Goal: Task Accomplishment & Management: Complete application form

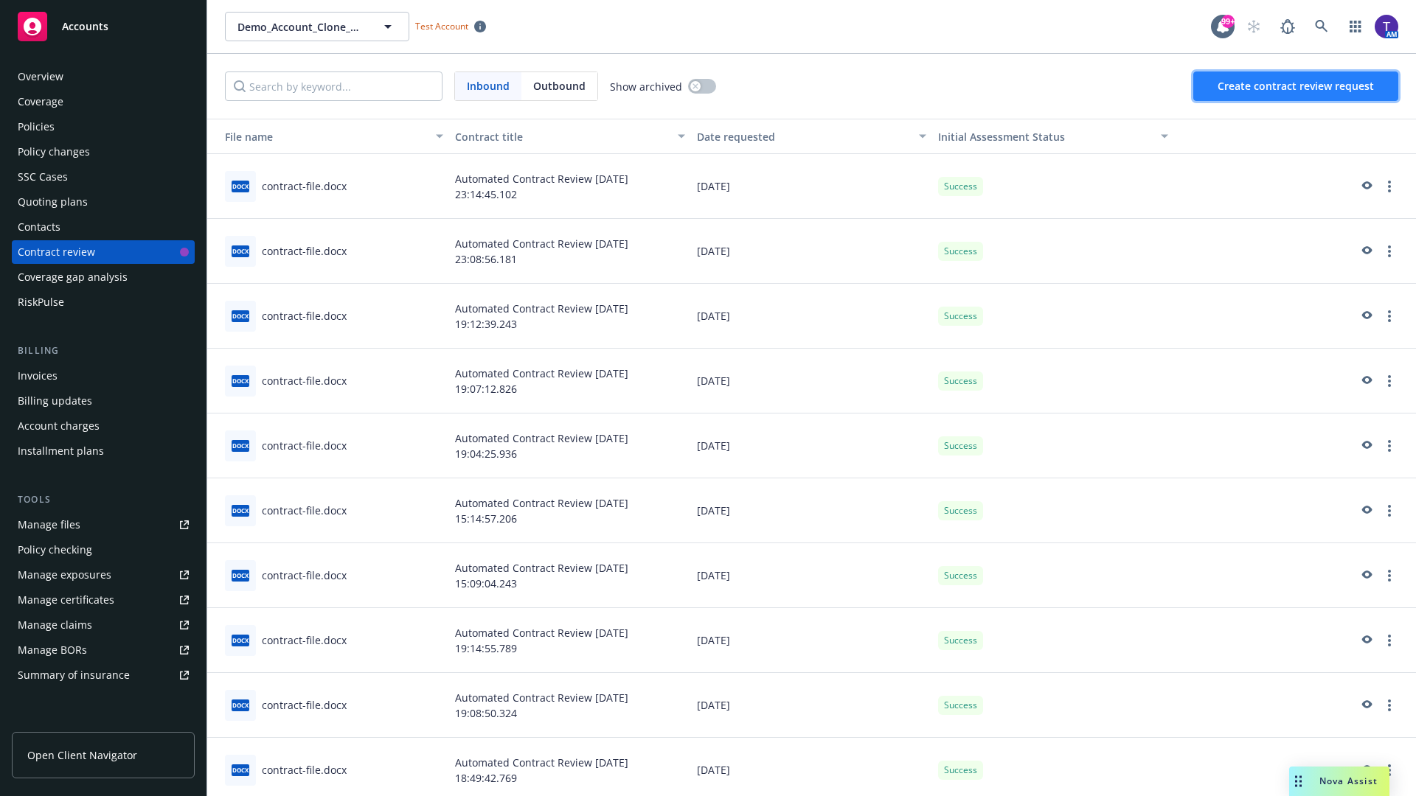
click at [1296, 86] on span "Create contract review request" at bounding box center [1295, 86] width 156 height 14
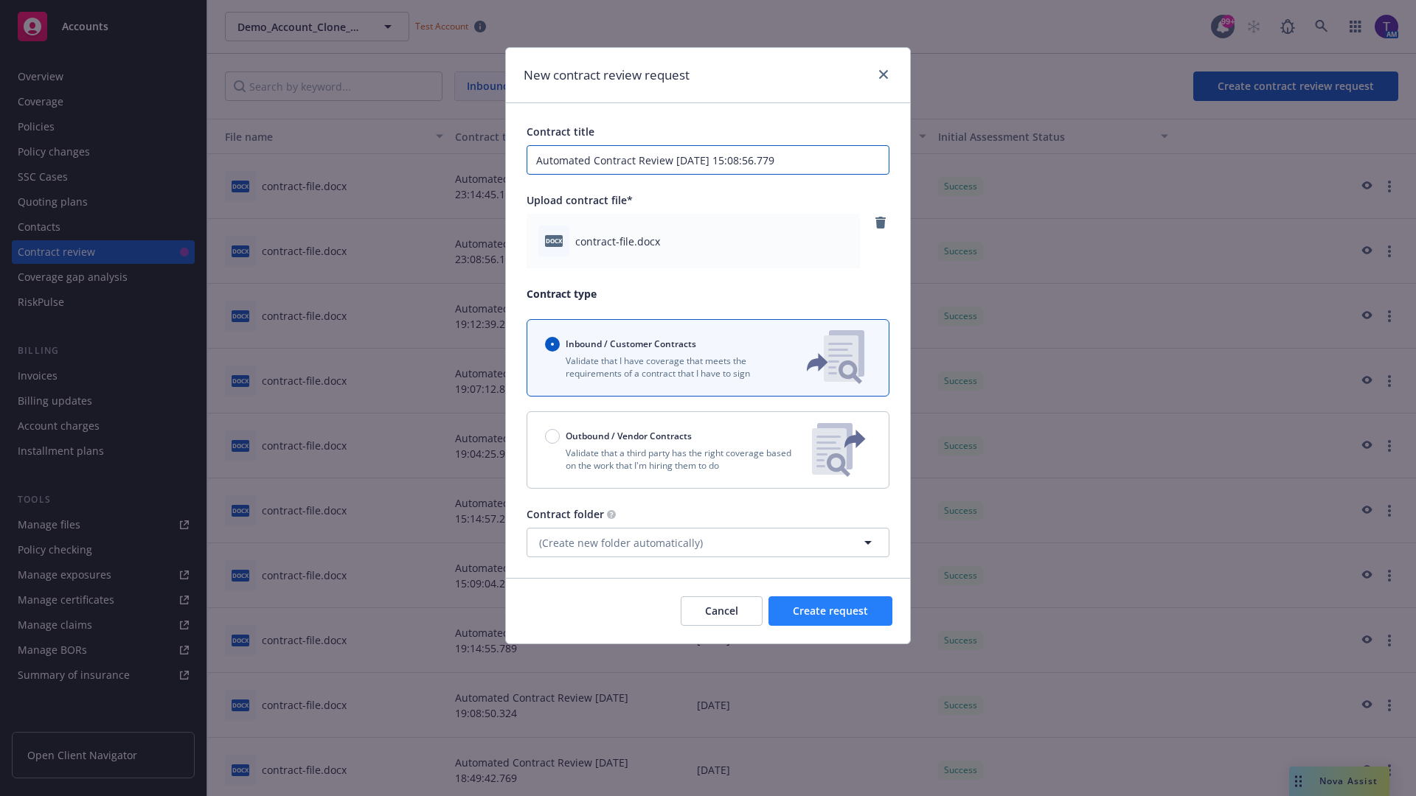
type input "Automated Contract Review [DATE] 15:08:56.779"
click at [830, 611] on span "Create request" at bounding box center [830, 611] width 75 height 14
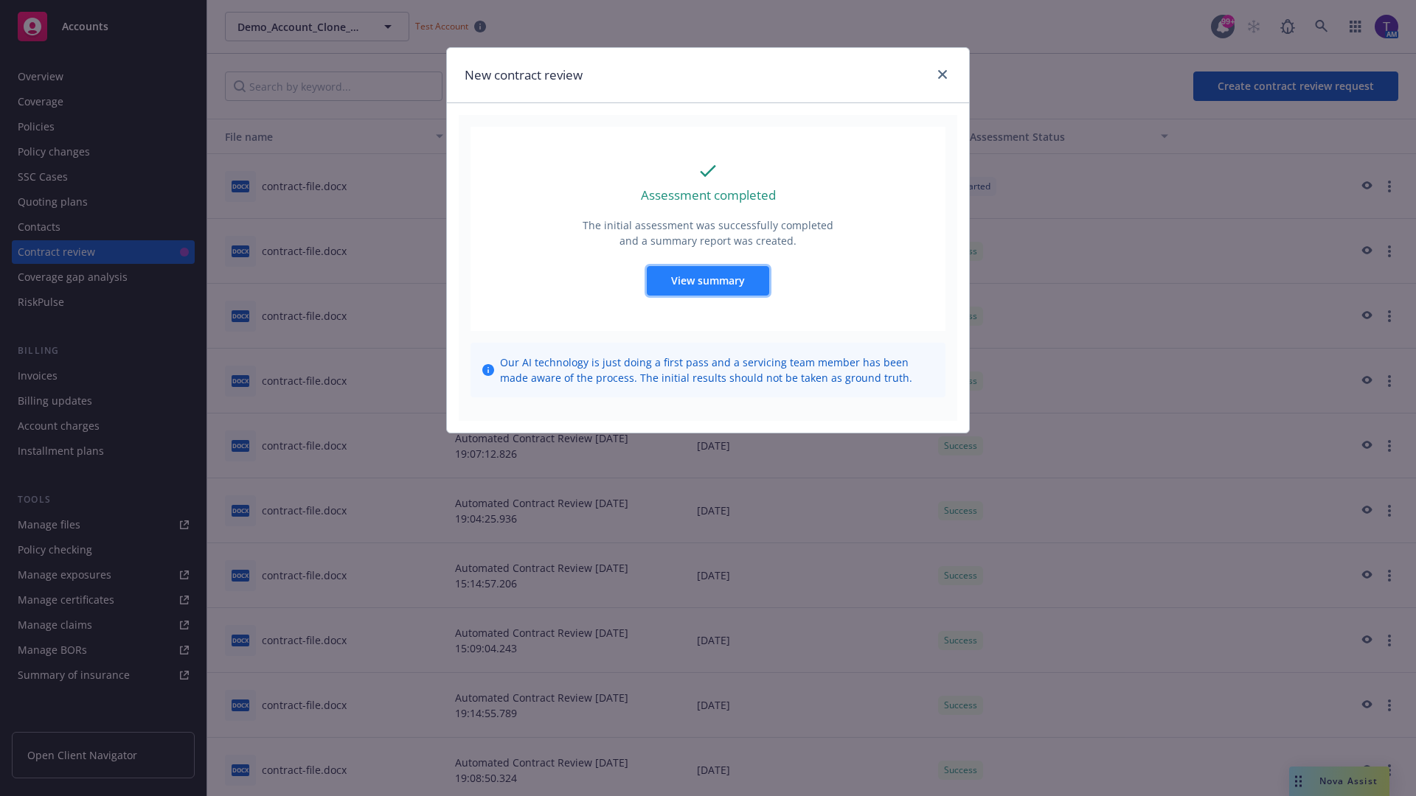
click at [707, 280] on span "View summary" at bounding box center [708, 281] width 74 height 14
